Goal: Task Accomplishment & Management: Manage account settings

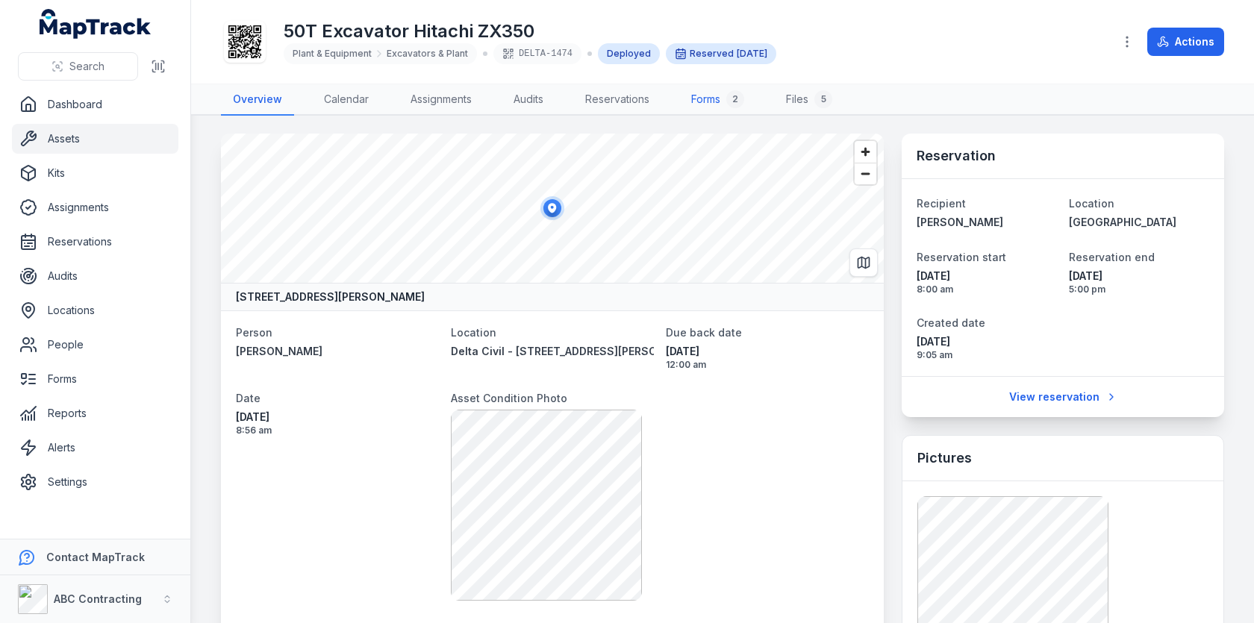
click at [735, 104] on div "2" at bounding box center [735, 99] width 18 height 18
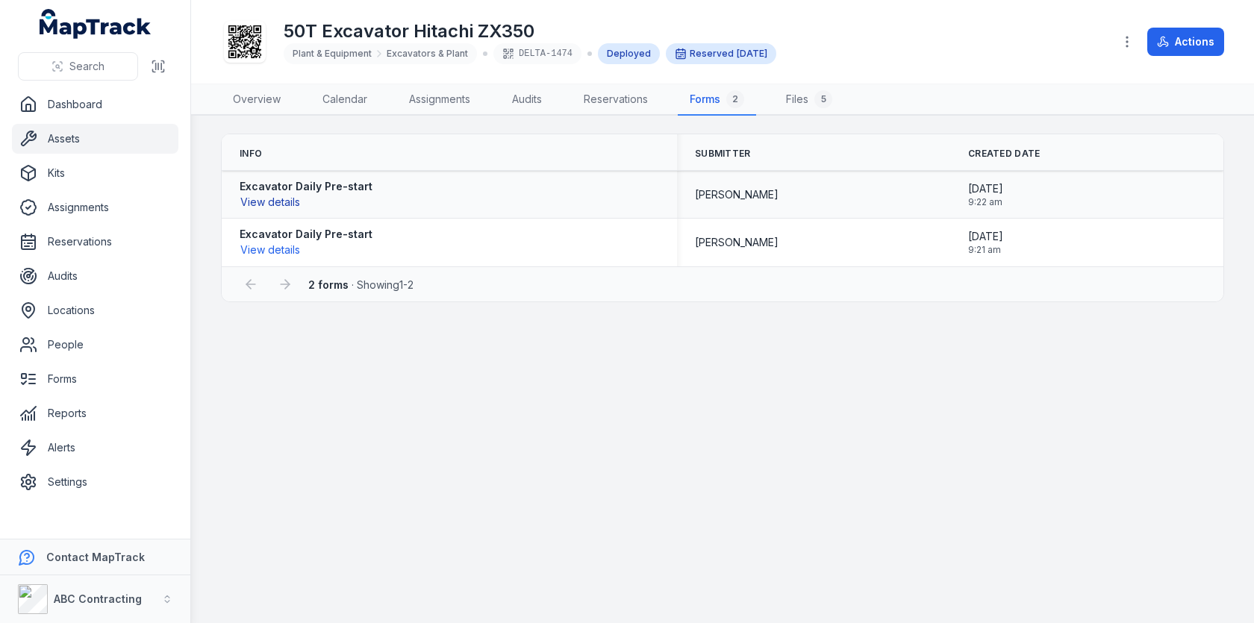
click at [283, 203] on button "View details" at bounding box center [270, 202] width 61 height 16
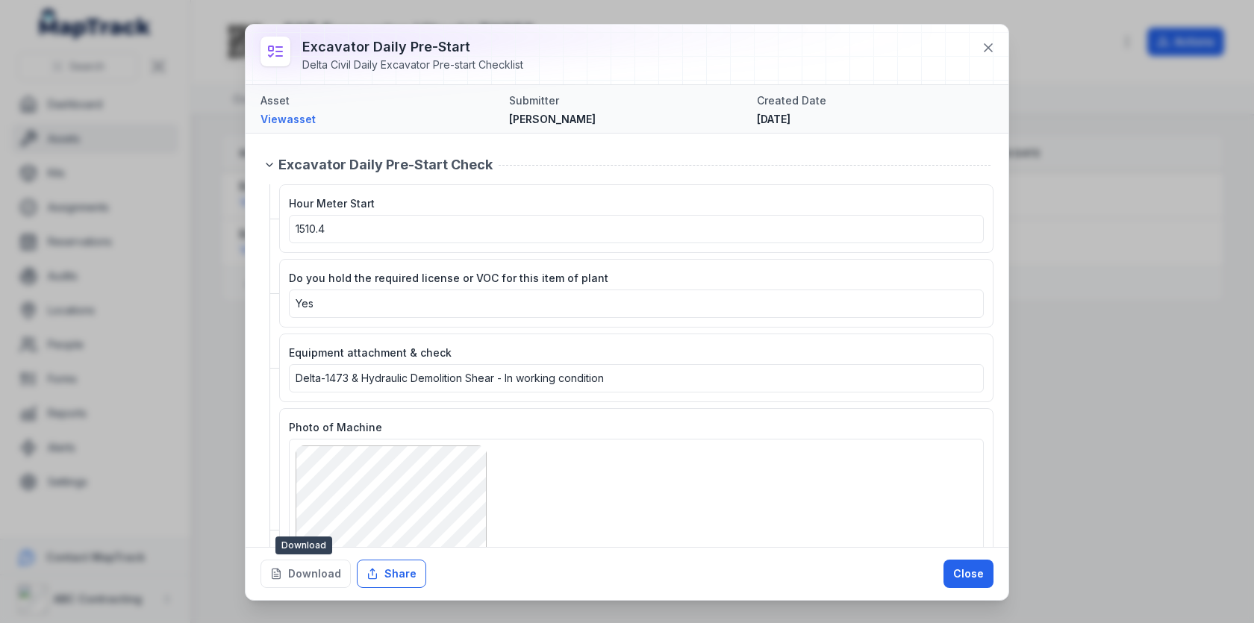
click at [368, 563] on button "Share" at bounding box center [391, 574] width 69 height 28
click at [703, 398] on div "Hour Meter Start 1510.4 Do you hold the required license or VOC for this item o…" at bounding box center [631, 418] width 723 height 469
click at [337, 578] on button "Download" at bounding box center [305, 574] width 90 height 28
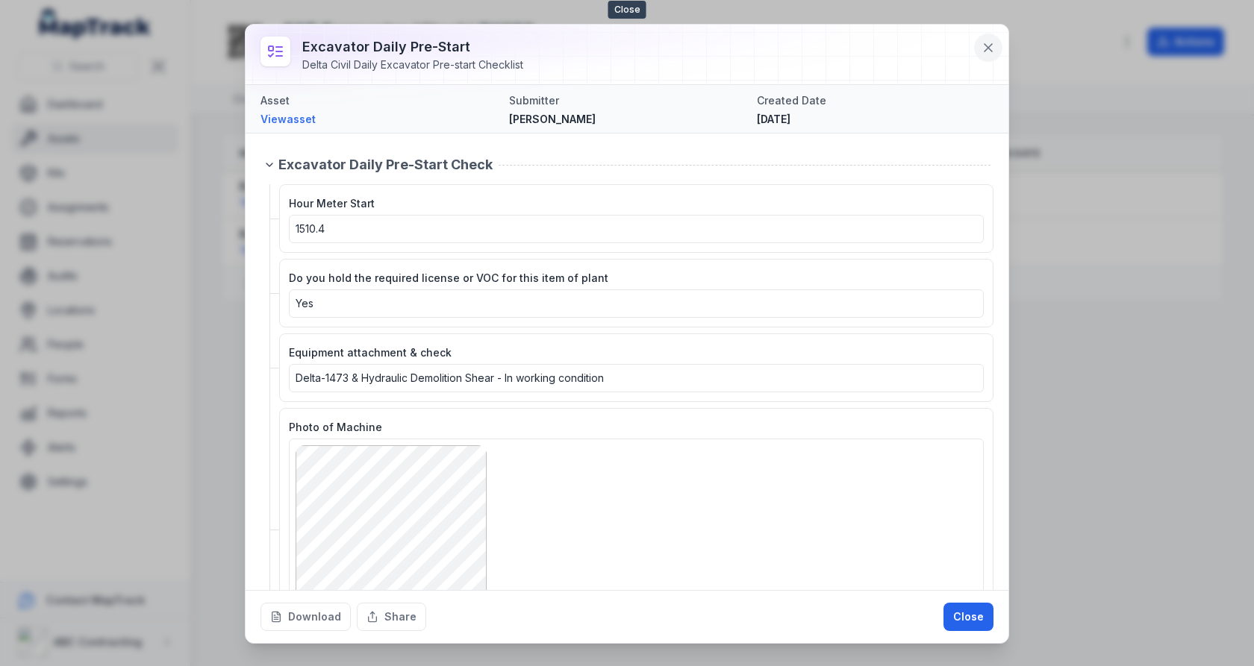
click at [976, 47] on button at bounding box center [988, 48] width 28 height 28
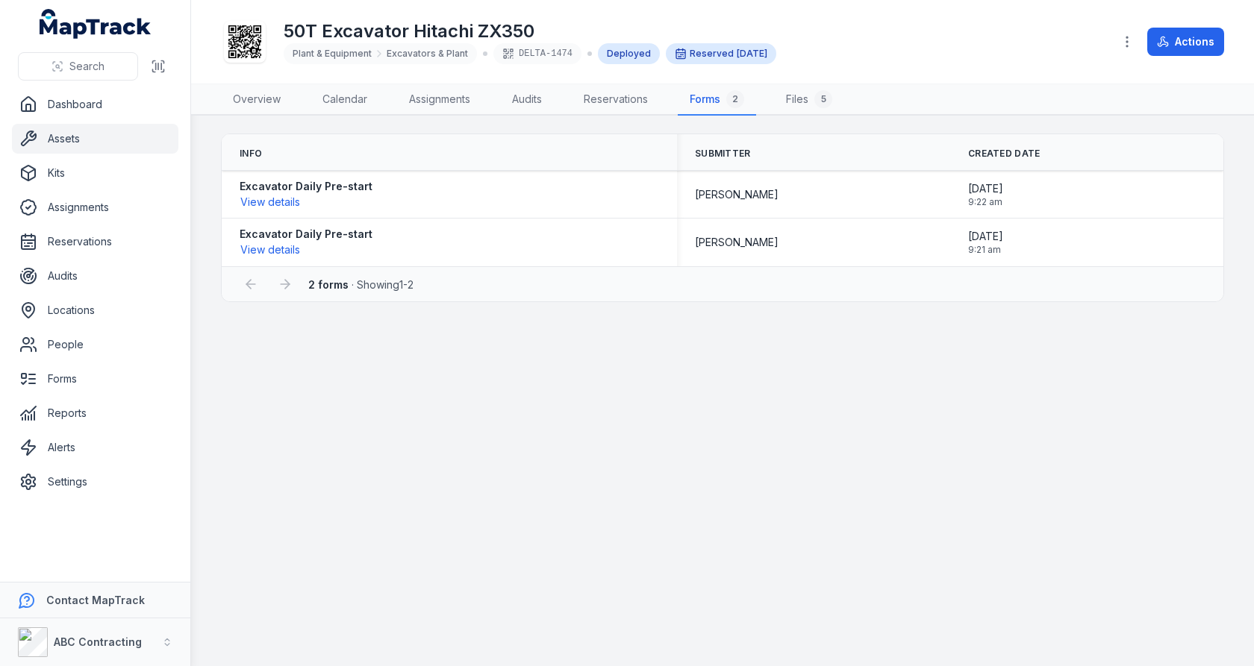
click at [98, 142] on link "Assets" at bounding box center [95, 139] width 166 height 30
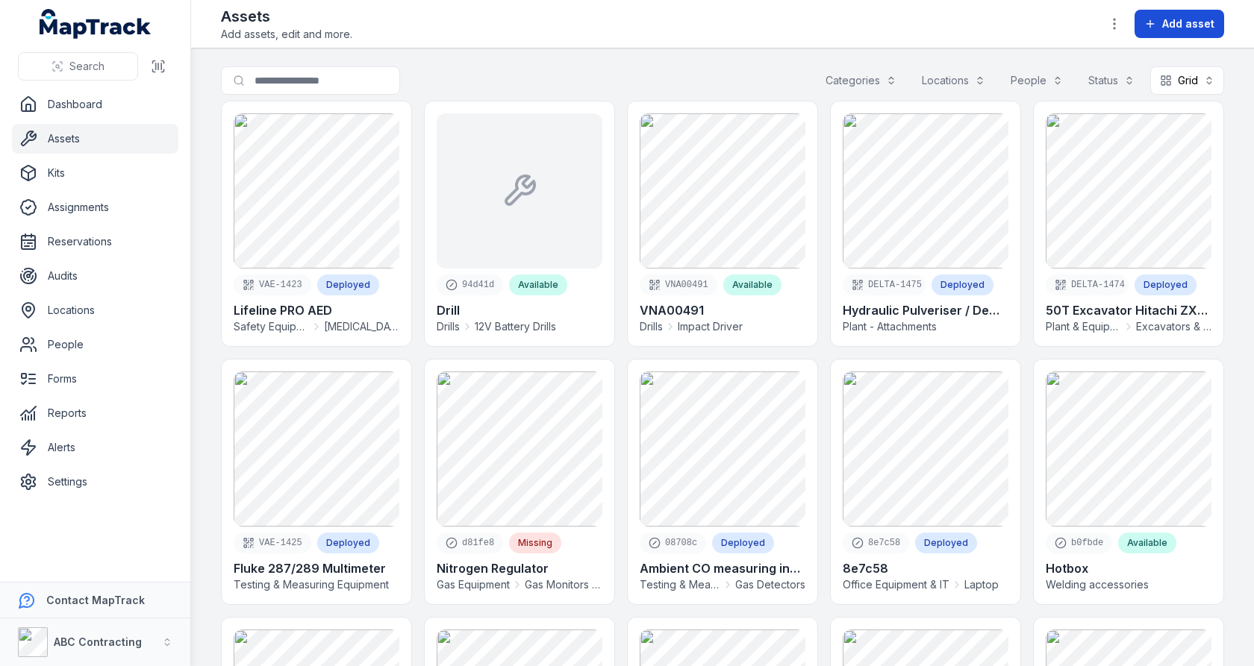
click at [1188, 28] on span "Add asset" at bounding box center [1188, 23] width 52 height 15
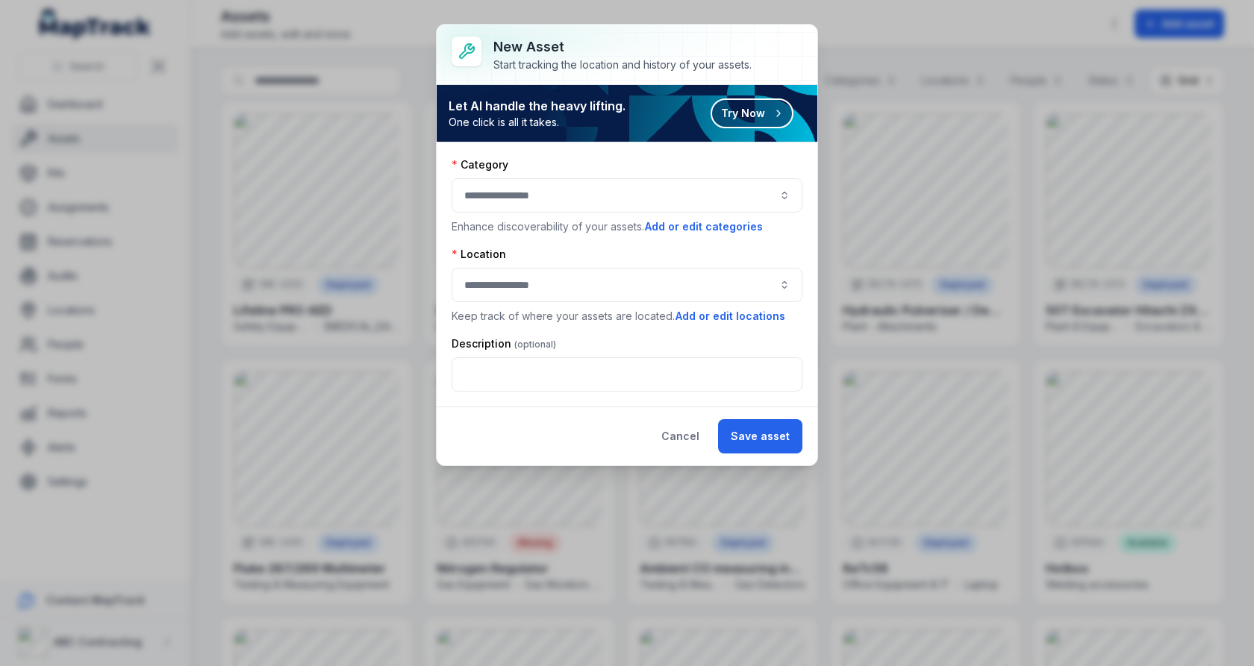
click at [762, 115] on button "Try Now" at bounding box center [751, 114] width 83 height 30
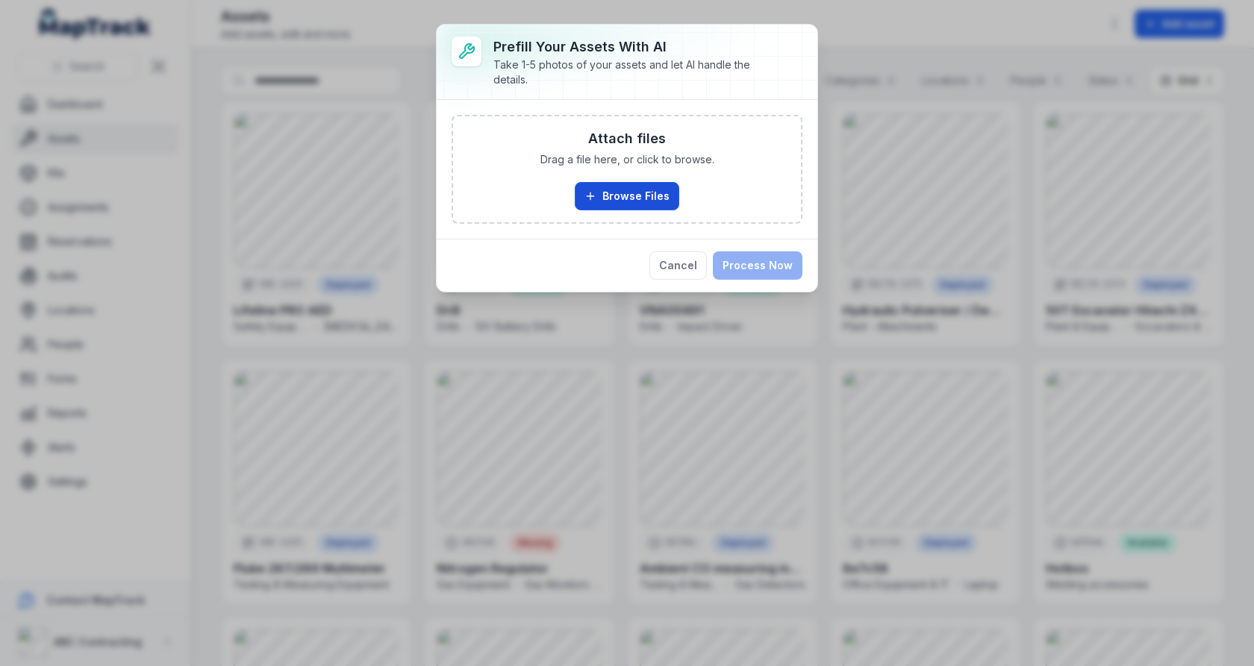
click at [597, 183] on button "Browse Files" at bounding box center [627, 196] width 104 height 28
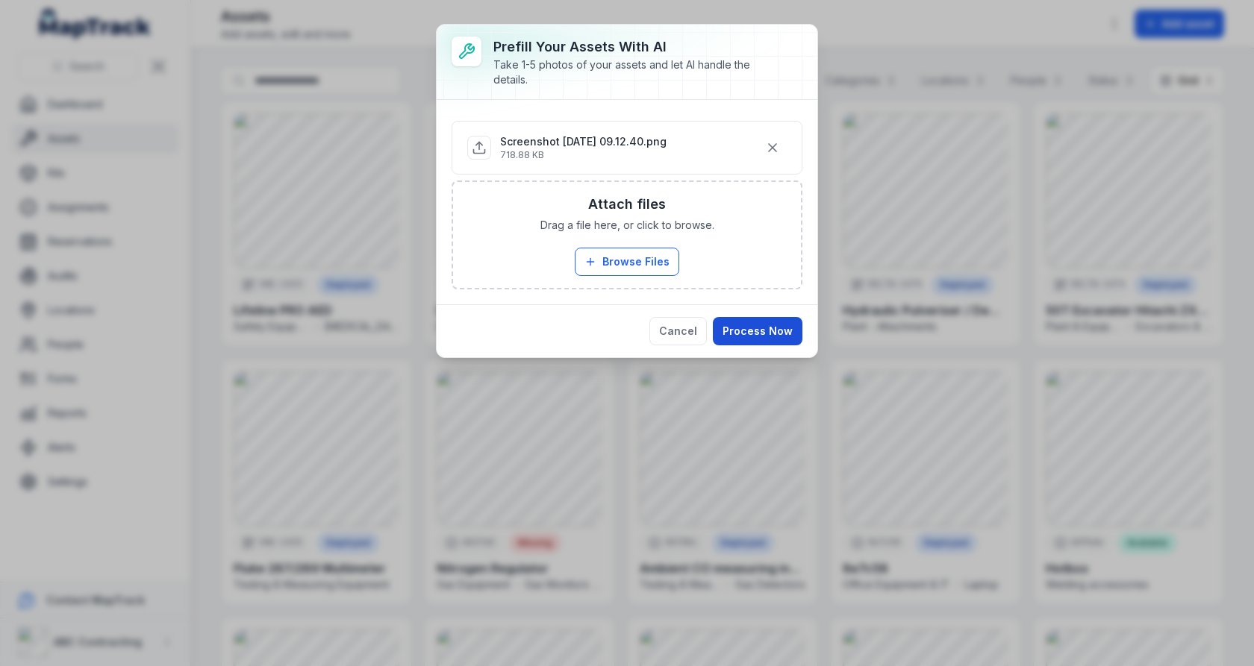
click at [758, 317] on button "Process Now" at bounding box center [758, 331] width 90 height 28
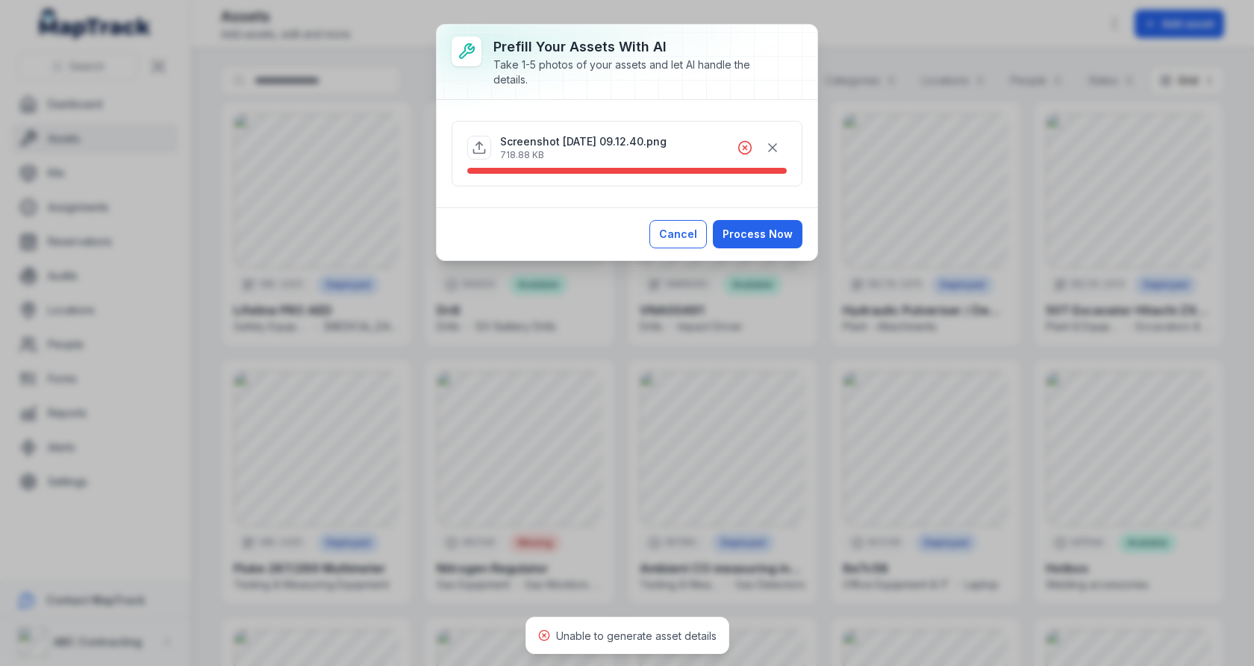
click at [690, 220] on button "Cancel" at bounding box center [677, 234] width 57 height 28
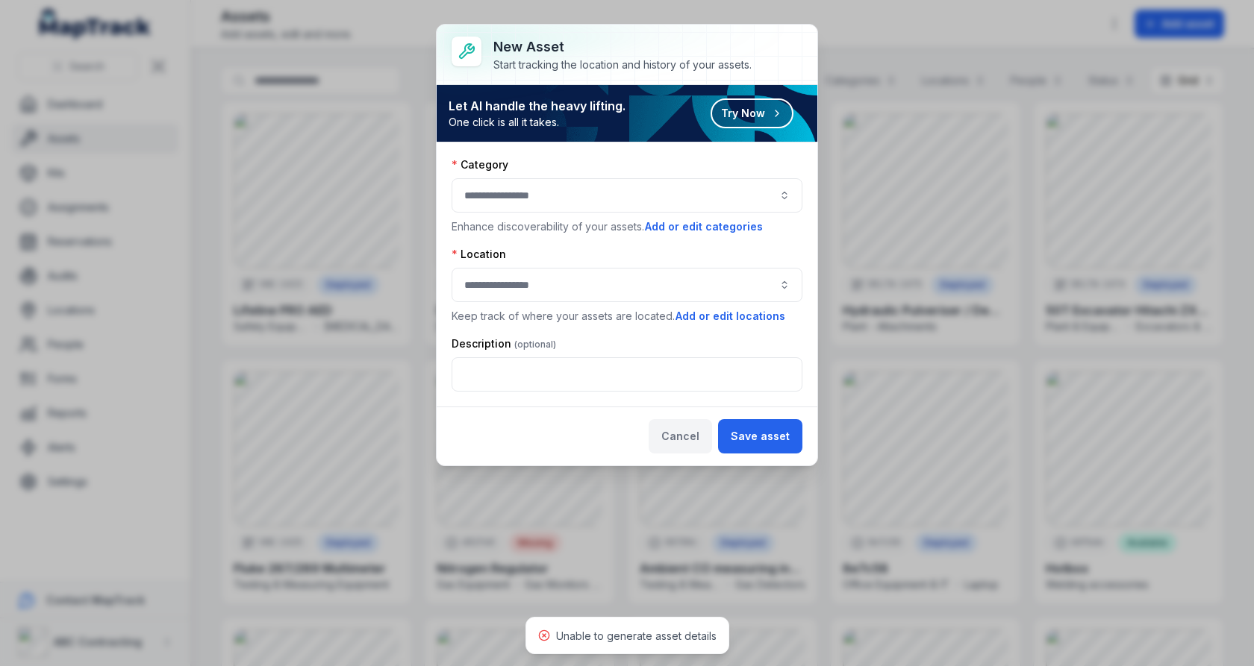
click at [712, 437] on button "Cancel" at bounding box center [680, 436] width 63 height 34
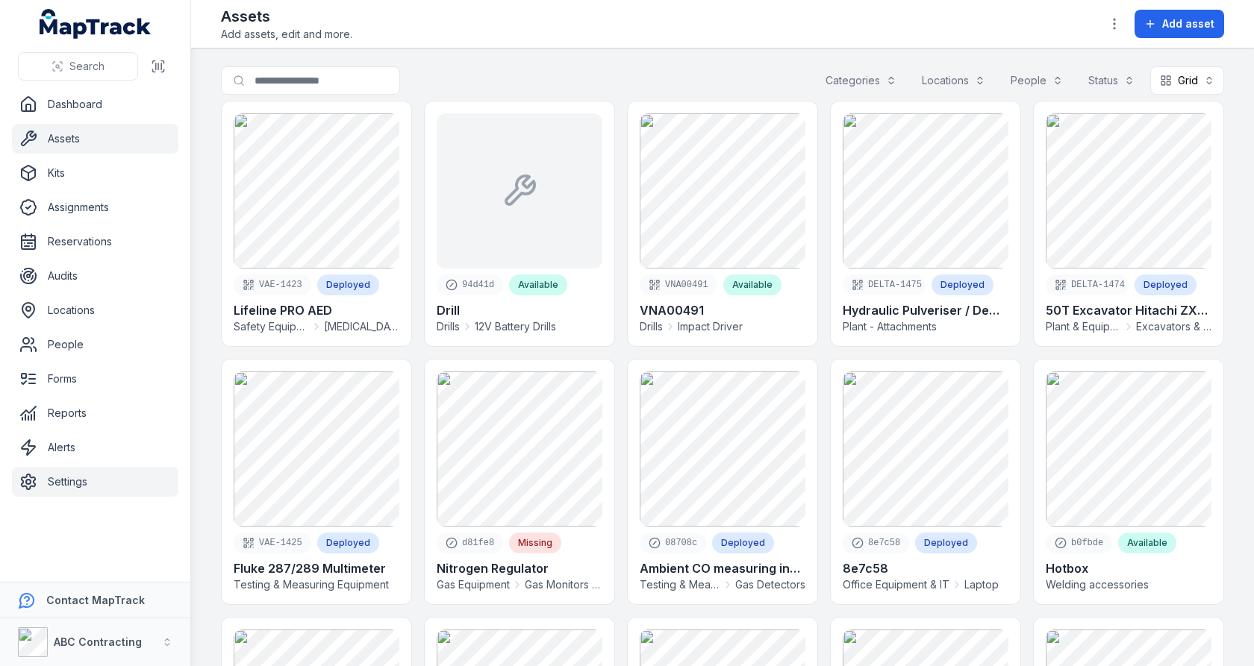
click at [104, 493] on link "Settings" at bounding box center [95, 482] width 166 height 30
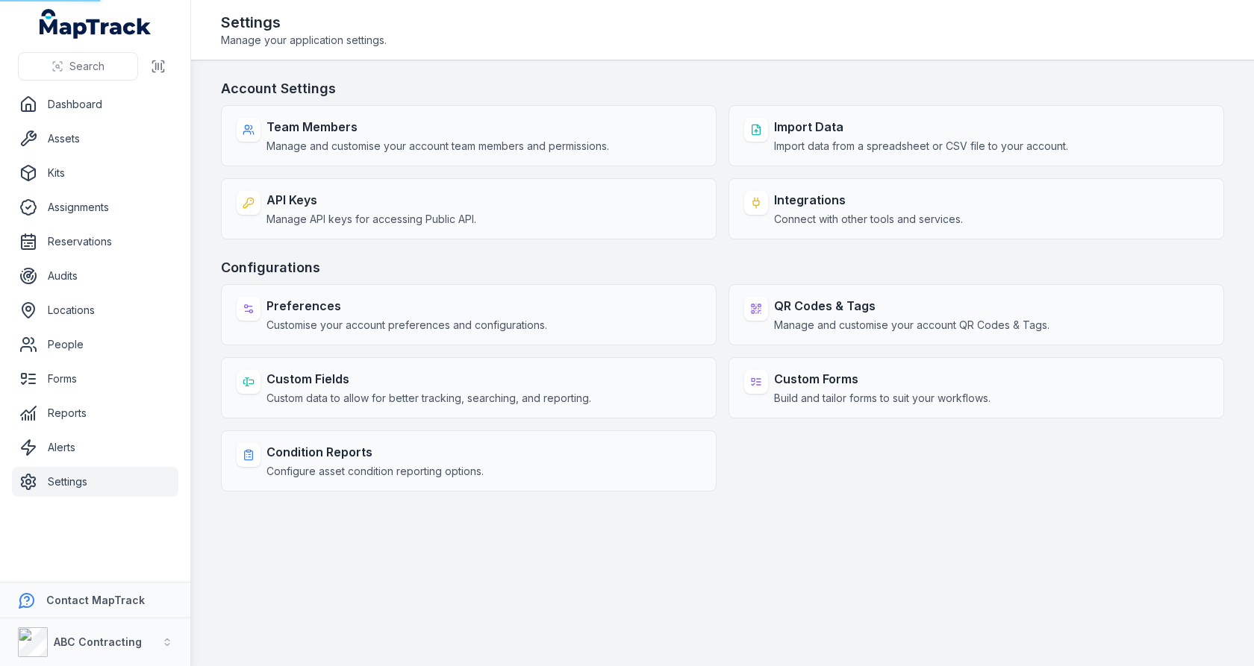
click at [197, 426] on main "Account Settings Team Members Manage and customise your account team members an…" at bounding box center [722, 363] width 1063 height 606
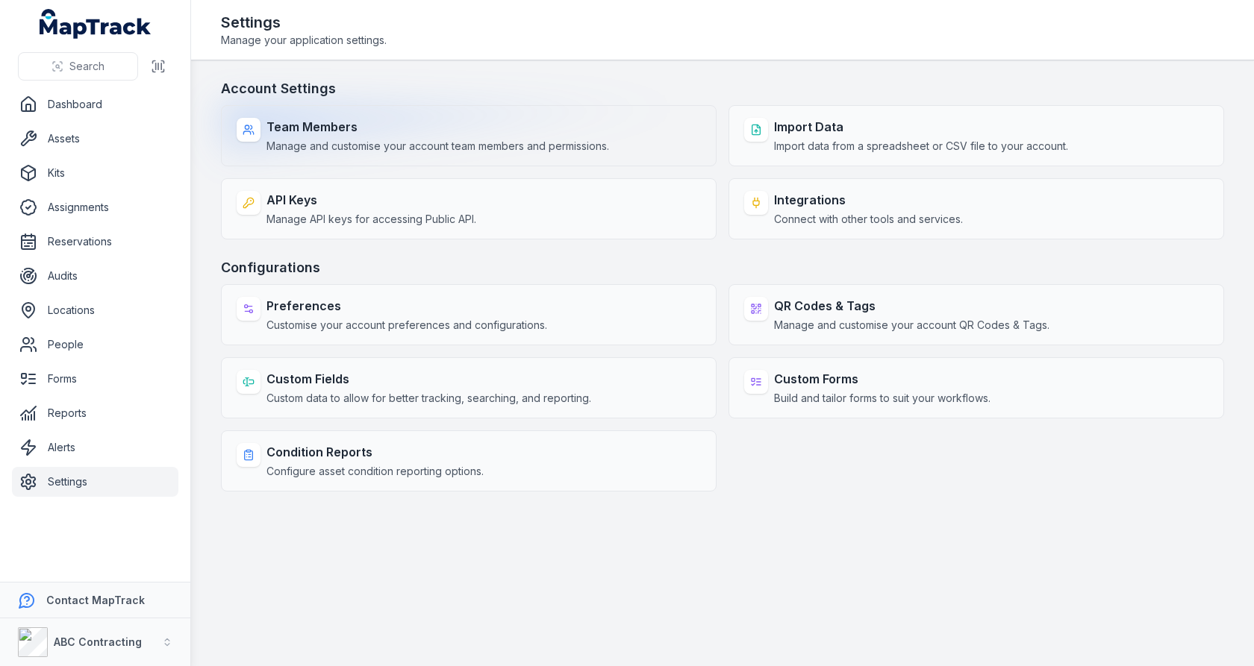
click at [439, 153] on div "Team Members Manage and customise your account team members and permissions." at bounding box center [469, 135] width 496 height 61
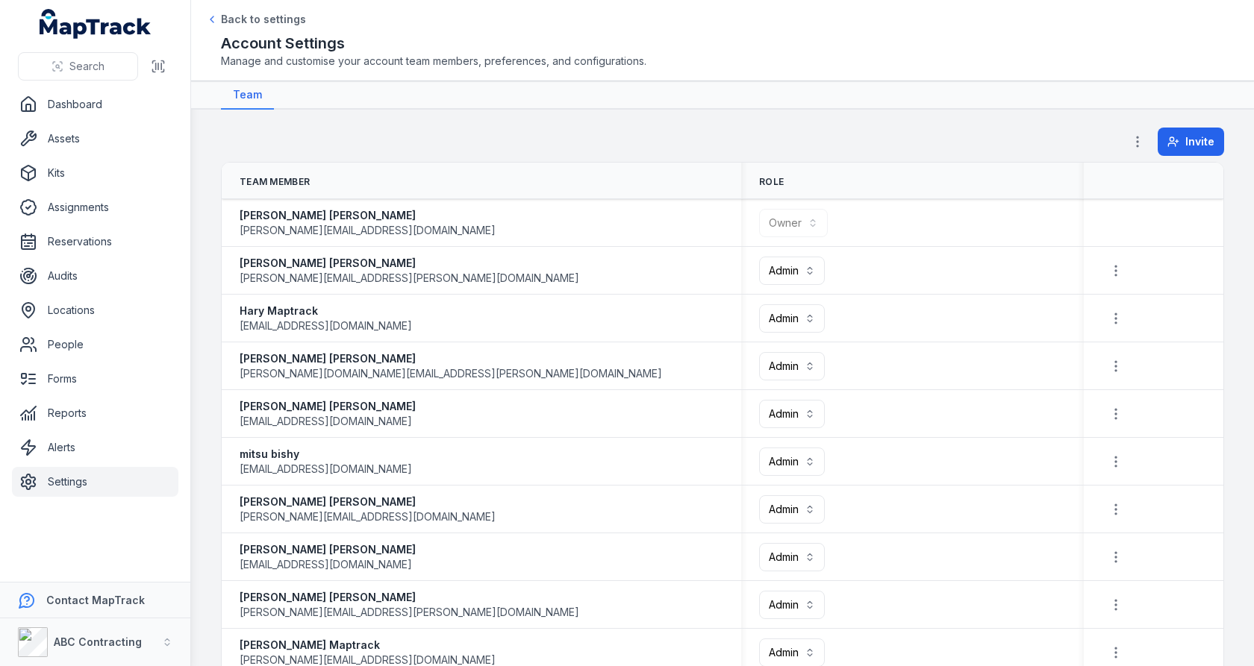
scroll to position [1445, 0]
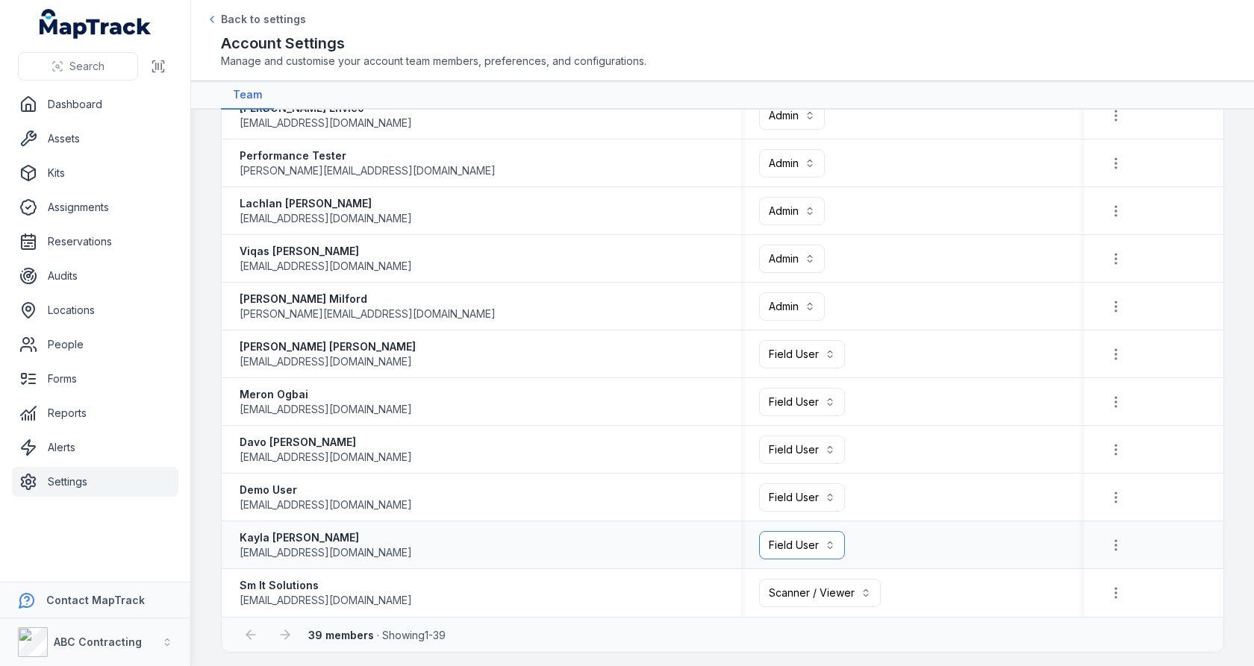
click at [796, 543] on button "Field User ******" at bounding box center [802, 545] width 86 height 28
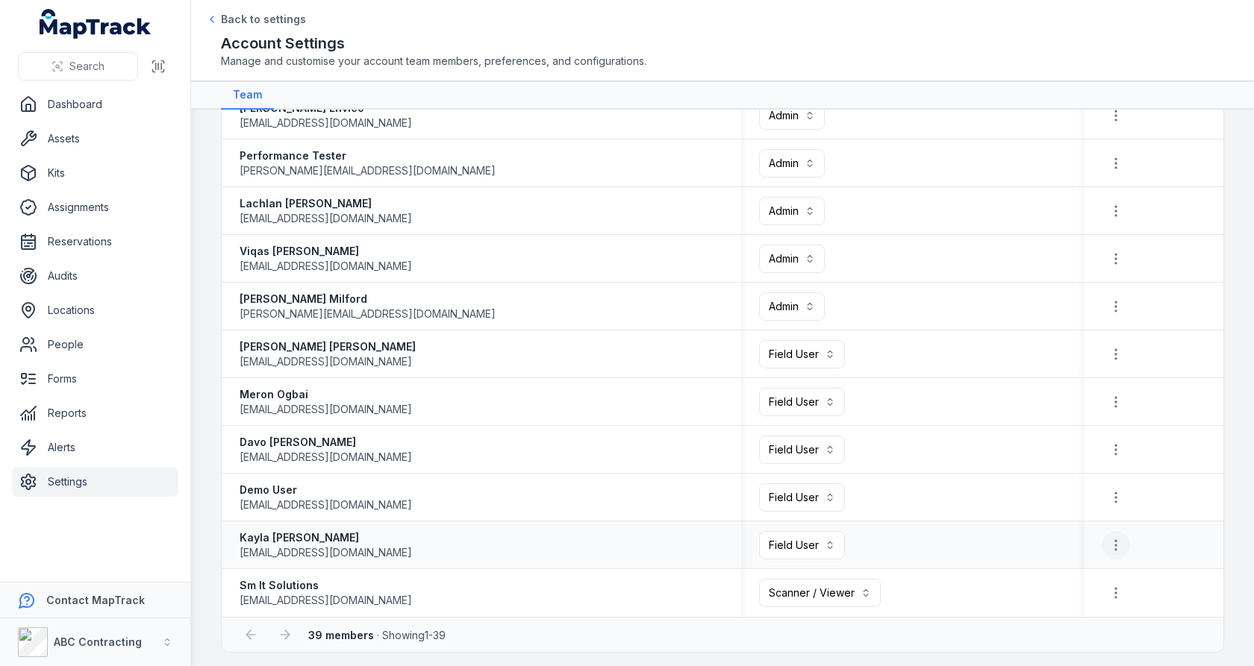
click at [1121, 541] on icon "button" at bounding box center [1115, 545] width 15 height 15
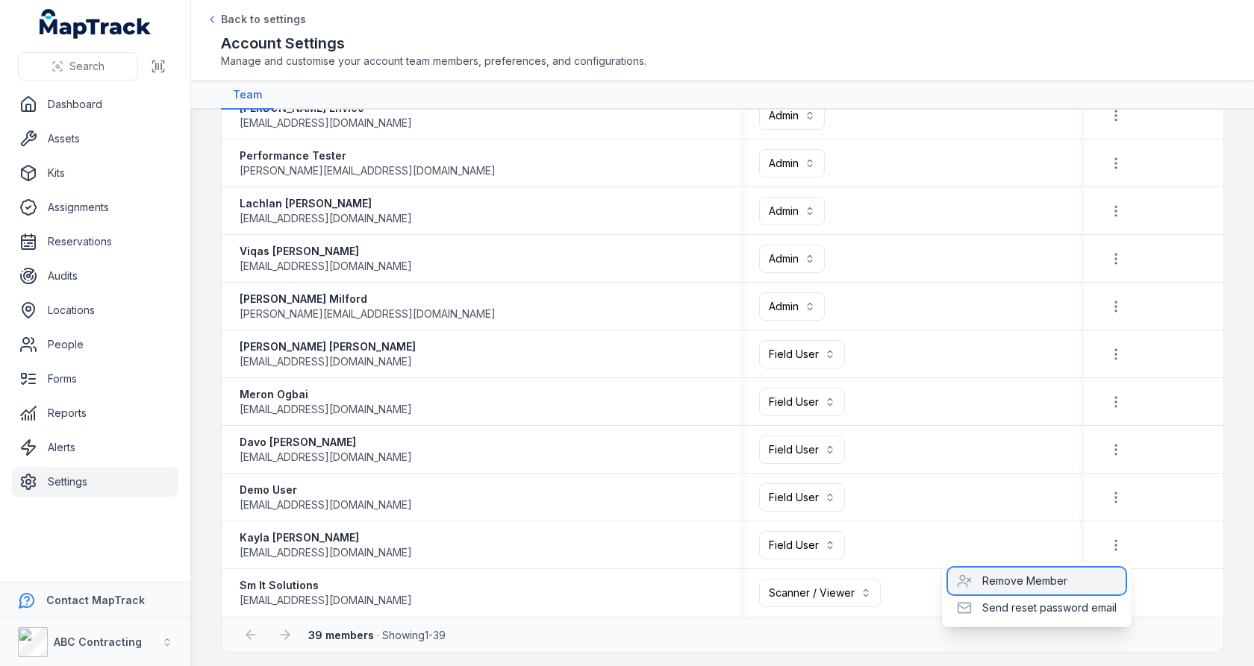
click at [1062, 579] on div "Remove Member" at bounding box center [1037, 581] width 178 height 27
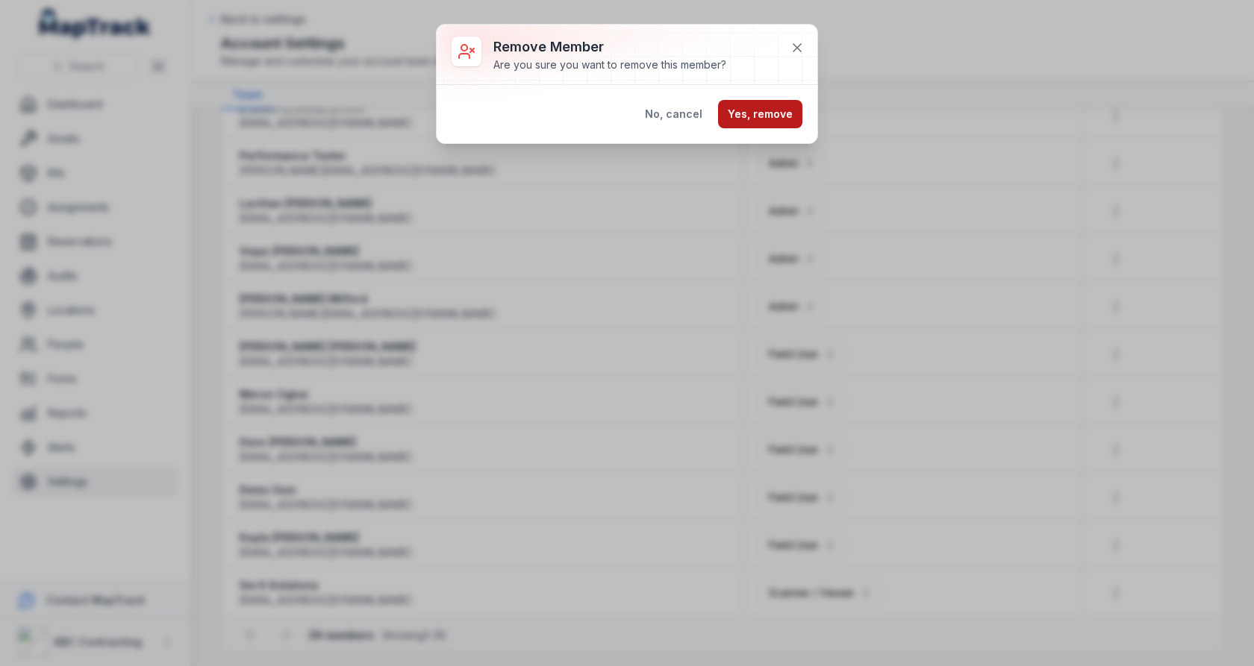
click at [742, 107] on button "Yes, remove" at bounding box center [760, 114] width 84 height 28
